Goal: Find specific page/section: Find specific page/section

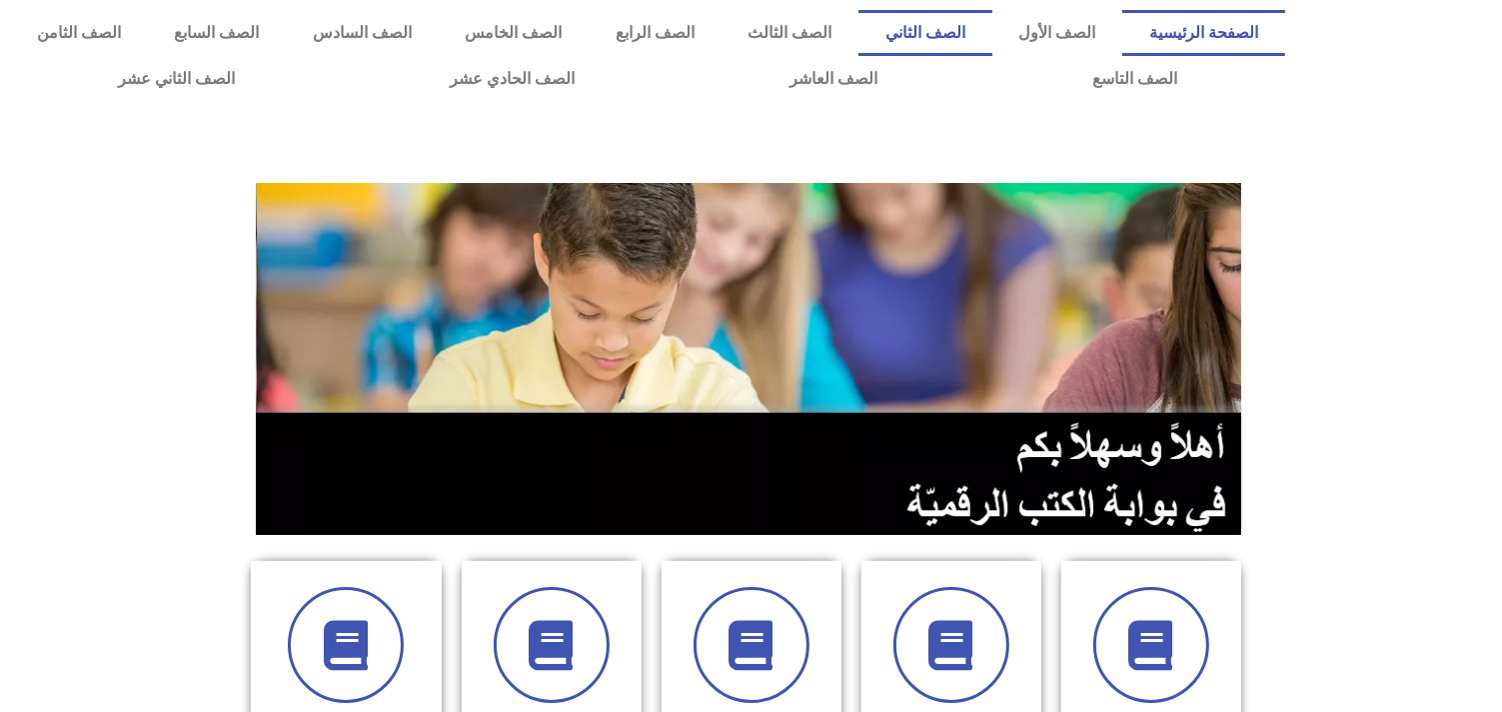
click at [992, 19] on link "الصف الثاني" at bounding box center [926, 33] width 134 height 46
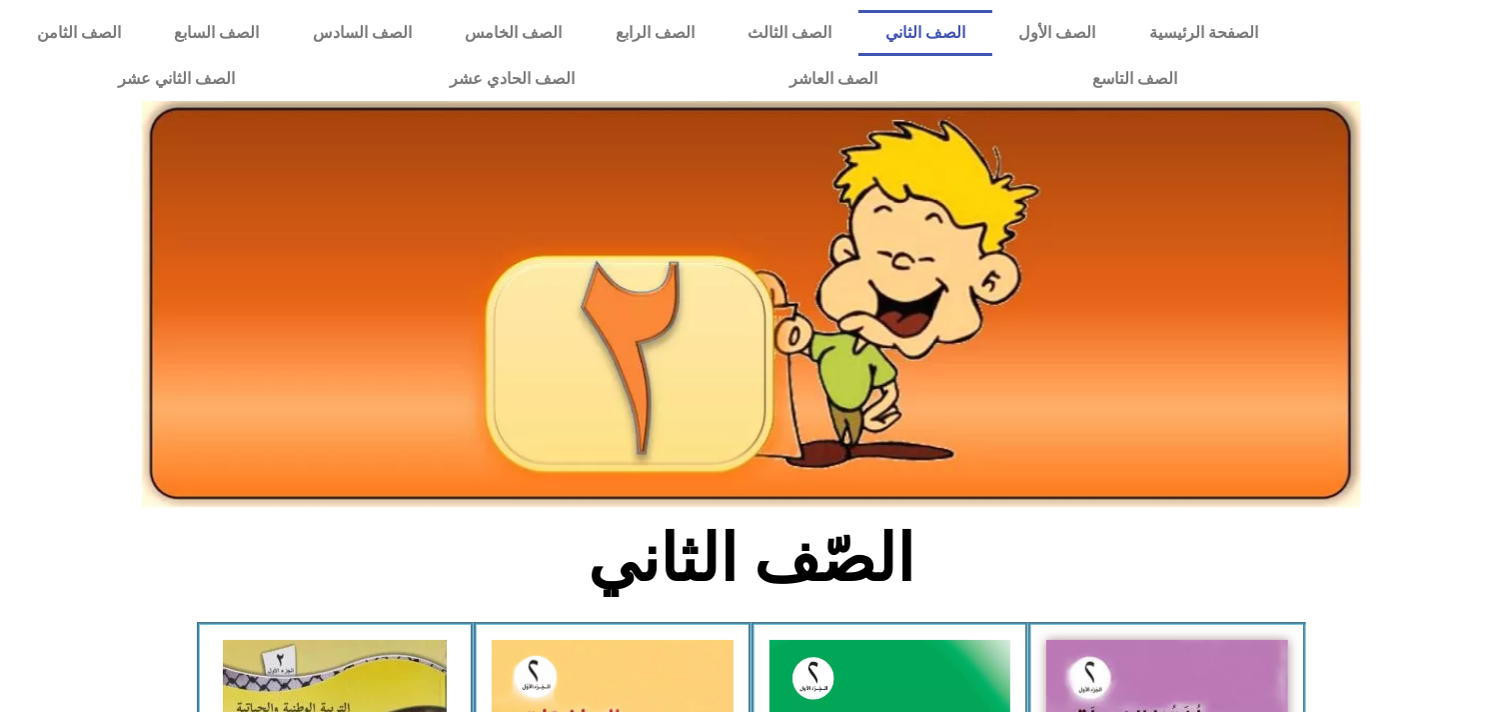
click at [1501, 43] on div at bounding box center [1398, 56] width 207 height 112
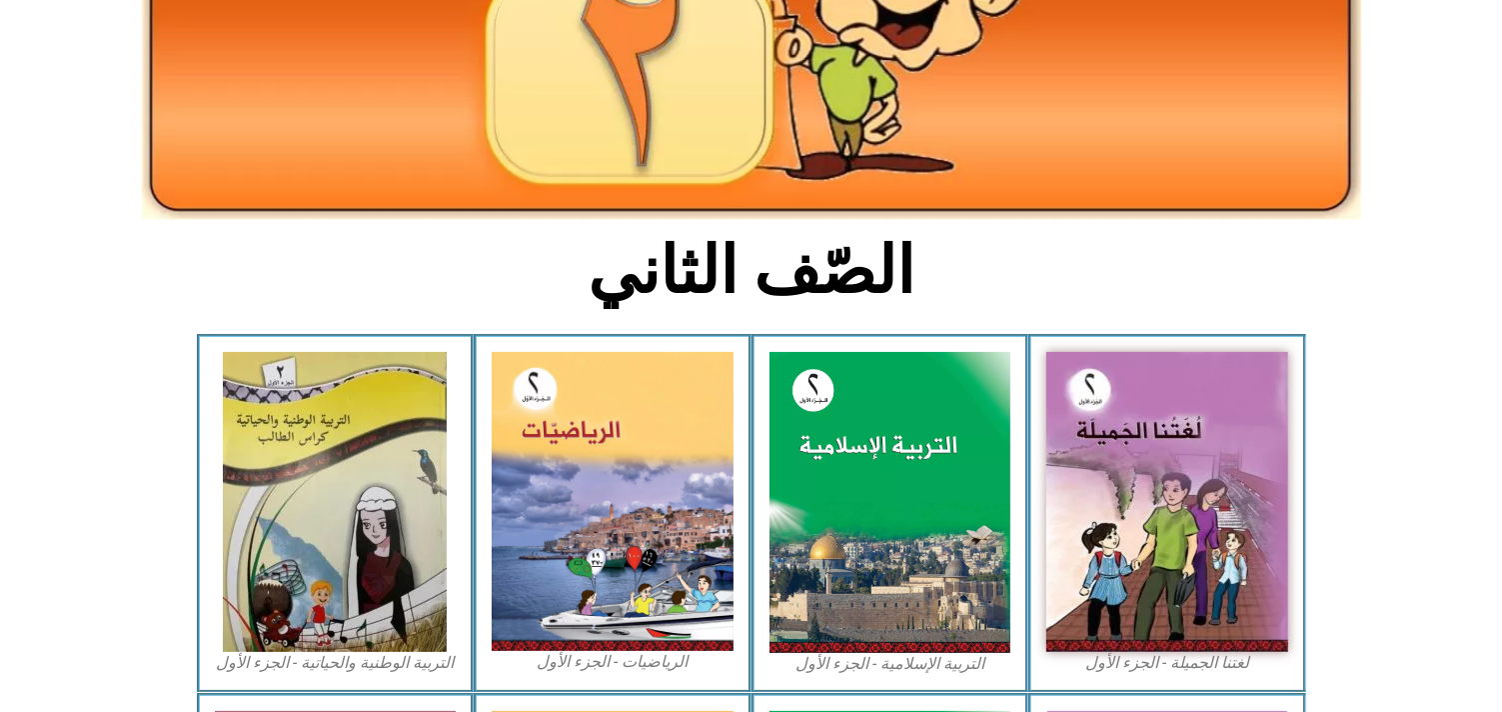
scroll to position [316, 0]
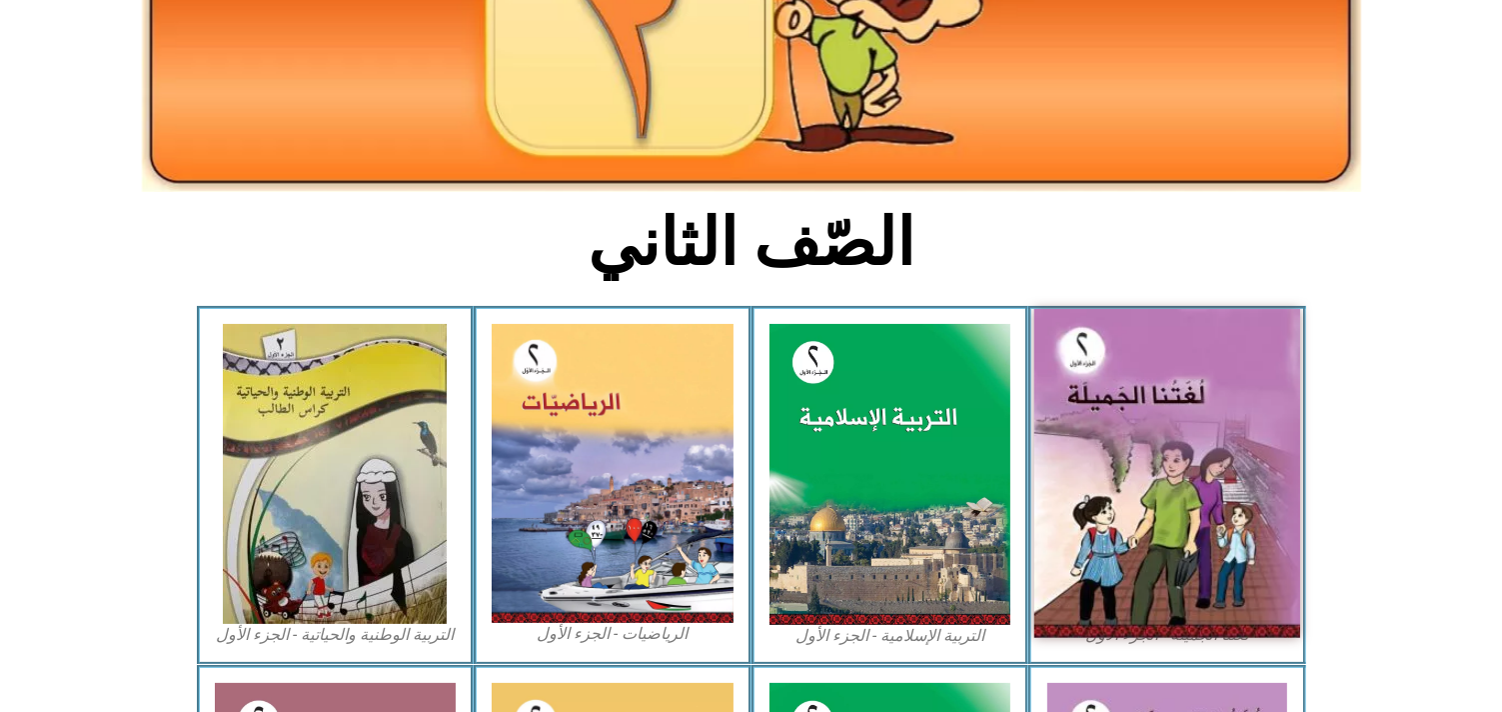
click at [1185, 328] on img at bounding box center [1167, 473] width 266 height 329
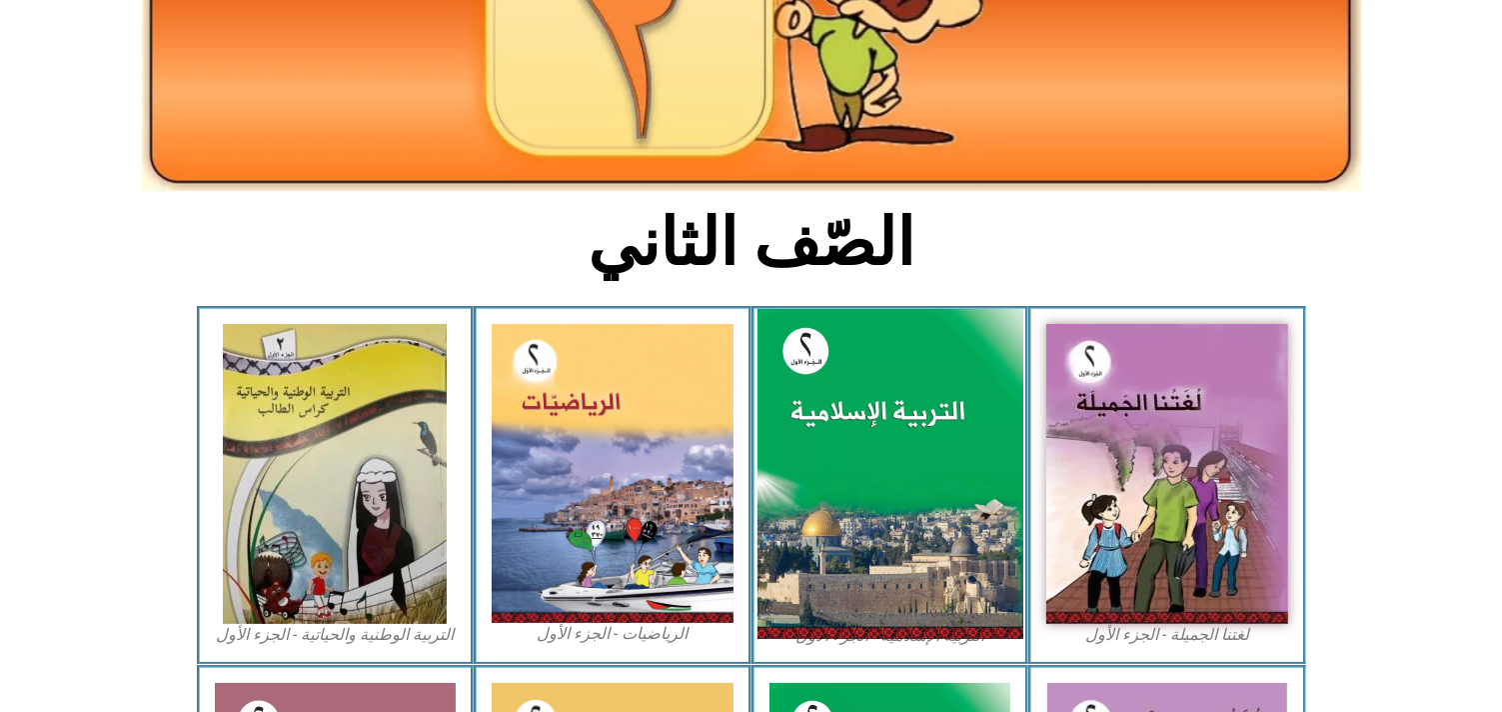
click at [902, 481] on img at bounding box center [890, 474] width 266 height 331
